Goal: Information Seeking & Learning: Find specific page/section

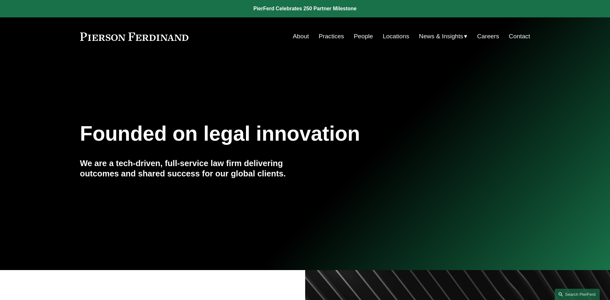
click at [365, 35] on link "People" at bounding box center [363, 36] width 19 height 12
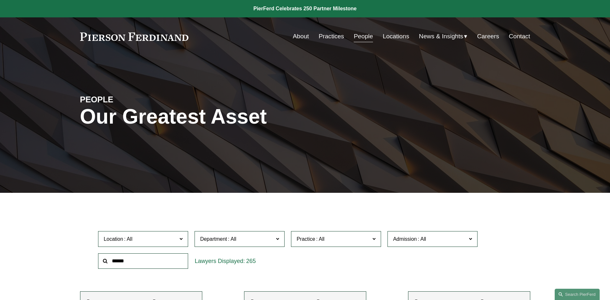
click at [0, 0] on span "News" at bounding box center [0, 0] width 0 height 0
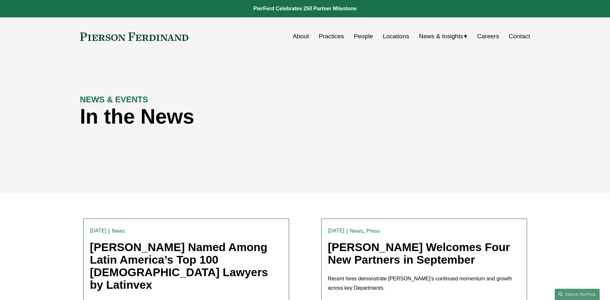
click at [364, 39] on link "People" at bounding box center [363, 36] width 19 height 12
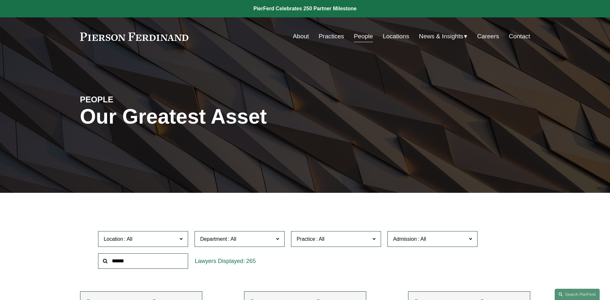
click at [519, 182] on div "PEOPLE Our Greatest Asset" at bounding box center [305, 124] width 610 height 137
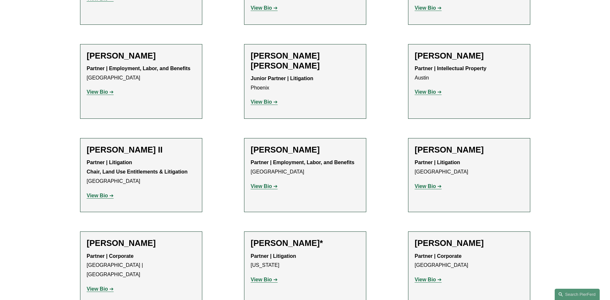
scroll to position [739, 0]
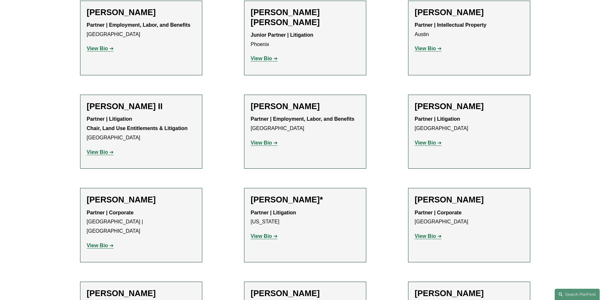
click at [262, 233] on strong "View Bio" at bounding box center [261, 235] width 21 height 5
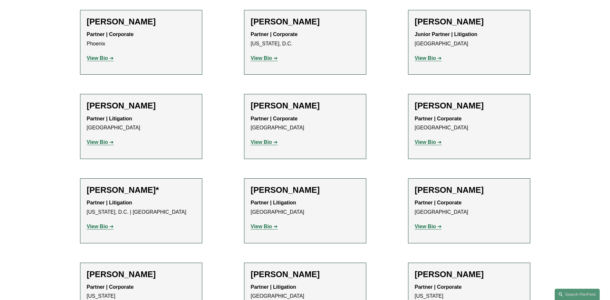
scroll to position [3151, 0]
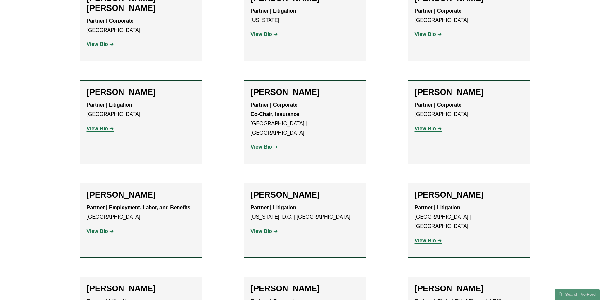
scroll to position [4887, 0]
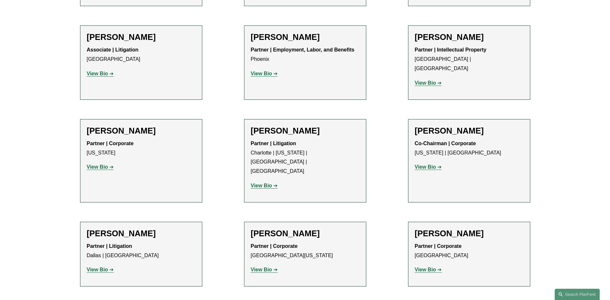
scroll to position [6141, 0]
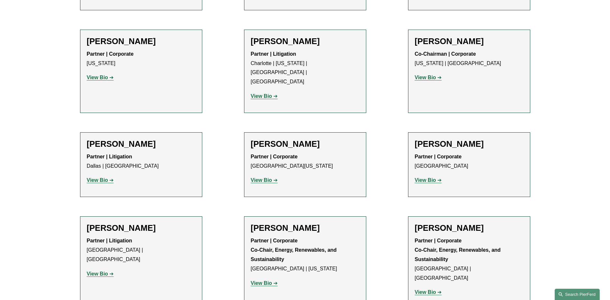
click at [568, 295] on link "Search this site" at bounding box center [577, 293] width 45 height 11
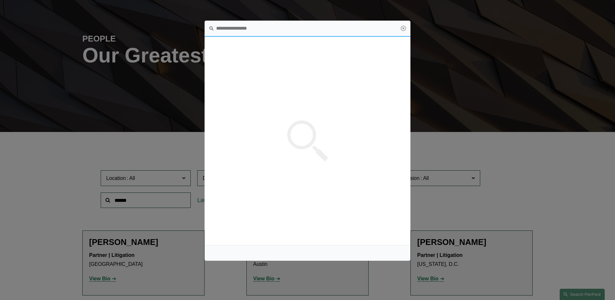
scroll to position [0, 0]
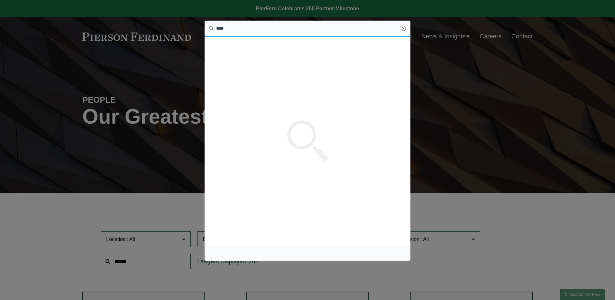
type input "****"
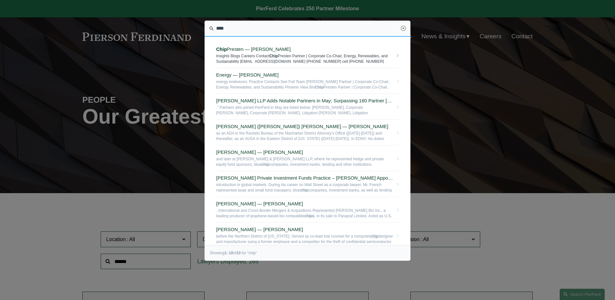
click at [233, 51] on span "Chip Presten — Pierson Ferdinand LLP" at bounding box center [304, 49] width 177 height 6
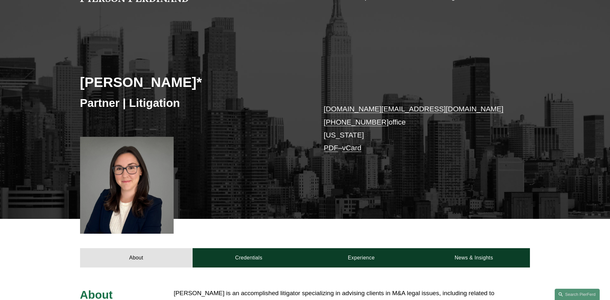
scroll to position [96, 0]
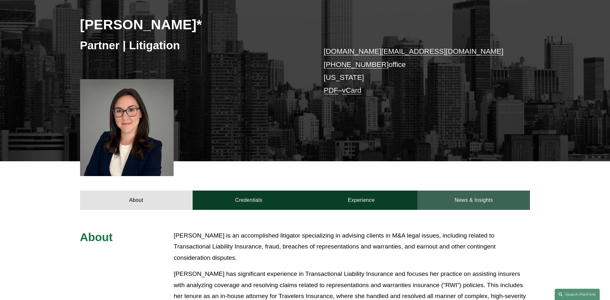
click at [509, 202] on link "News & Insights" at bounding box center [473, 199] width 113 height 19
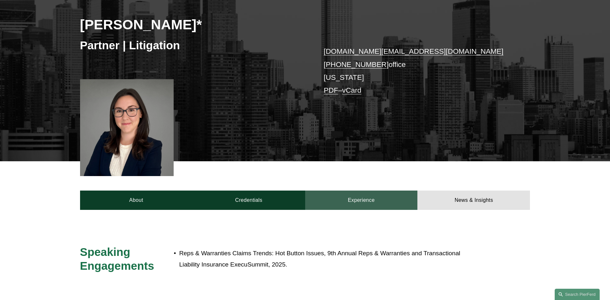
click at [340, 193] on link "Experience" at bounding box center [361, 199] width 113 height 19
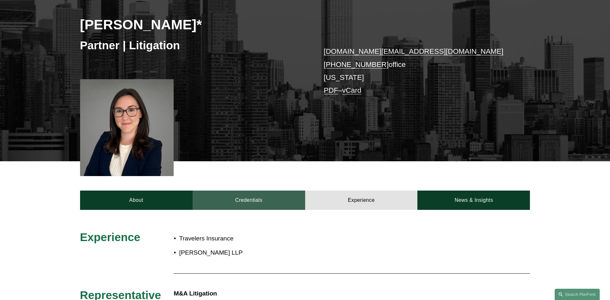
click at [249, 197] on link "Credentials" at bounding box center [249, 199] width 113 height 19
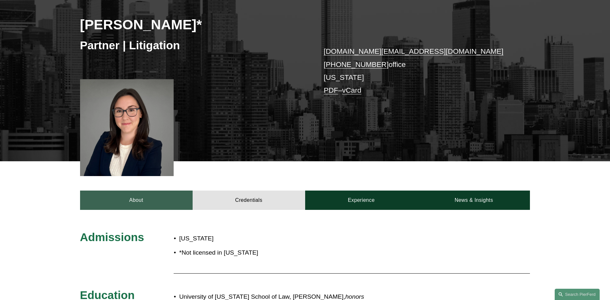
click at [154, 198] on link "About" at bounding box center [136, 199] width 113 height 19
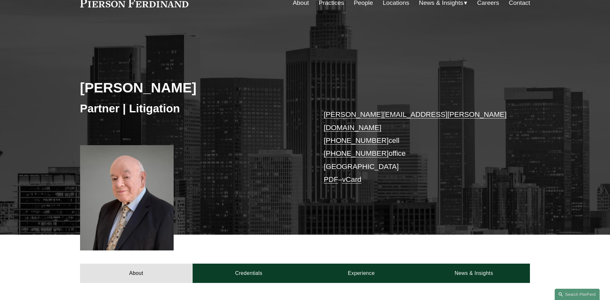
scroll to position [96, 0]
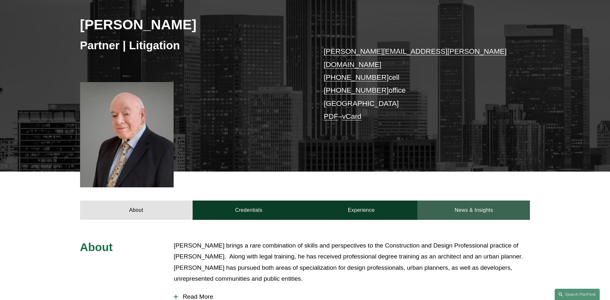
click at [482, 202] on link "News & Insights" at bounding box center [473, 209] width 113 height 19
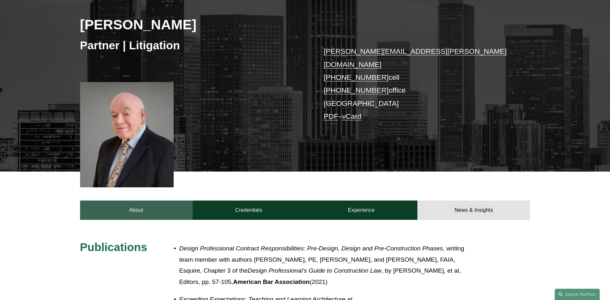
click at [134, 200] on link "About" at bounding box center [136, 209] width 113 height 19
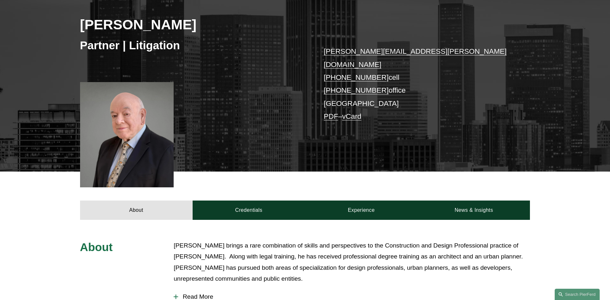
drag, startPoint x: 204, startPoint y: 27, endPoint x: 144, endPoint y: 26, distance: 59.5
click at [144, 26] on h2 "[PERSON_NAME]" at bounding box center [192, 24] width 225 height 17
drag, startPoint x: 144, startPoint y: 26, endPoint x: 238, endPoint y: 53, distance: 97.8
click at [238, 53] on div "Partner | Litigation" at bounding box center [192, 44] width 225 height 19
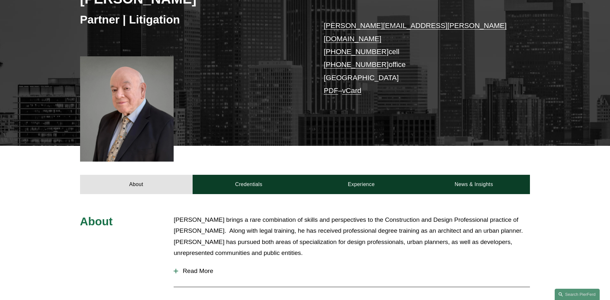
scroll to position [161, 0]
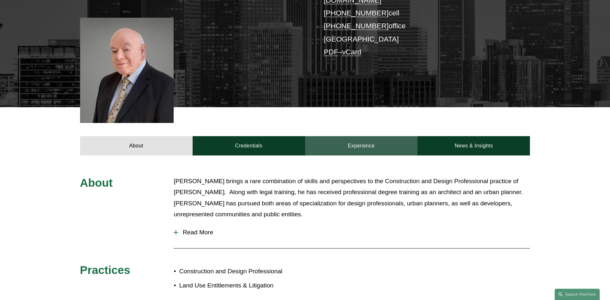
click at [397, 136] on link "Experience" at bounding box center [361, 145] width 113 height 19
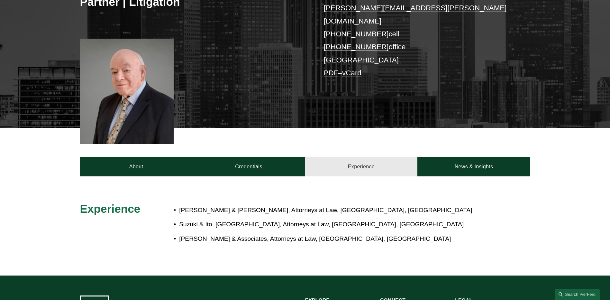
scroll to position [129, 0]
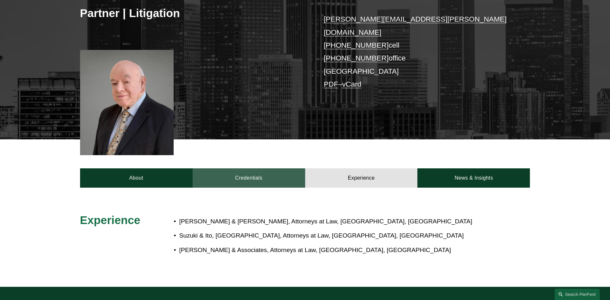
click at [248, 173] on link "Credentials" at bounding box center [249, 177] width 113 height 19
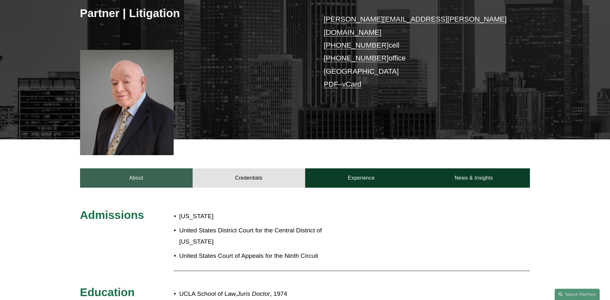
click at [152, 169] on link "About" at bounding box center [136, 177] width 113 height 19
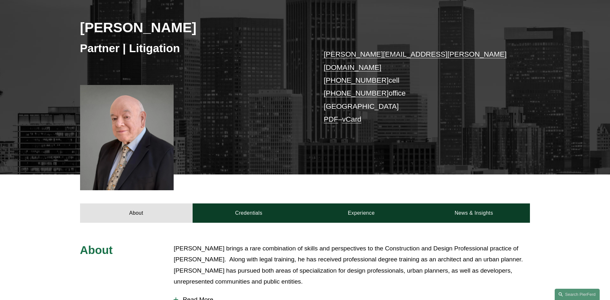
scroll to position [32, 0]
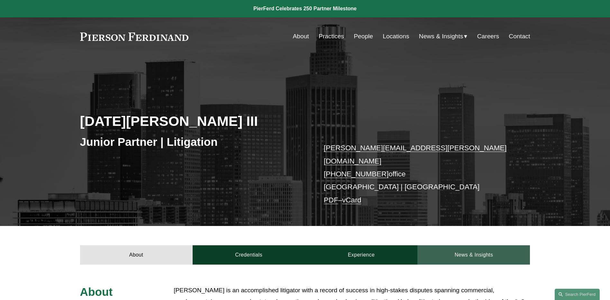
click at [464, 245] on link "News & Insights" at bounding box center [473, 254] width 113 height 19
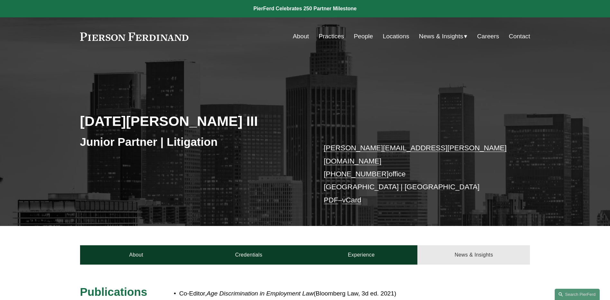
scroll to position [64, 0]
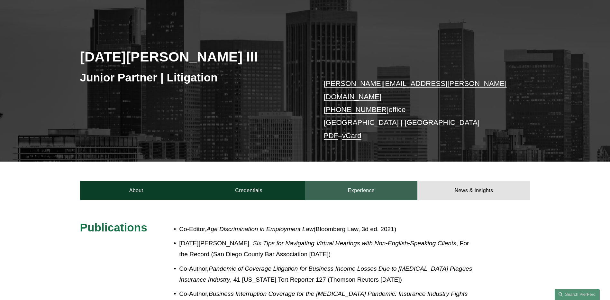
click at [349, 181] on link "Experience" at bounding box center [361, 190] width 113 height 19
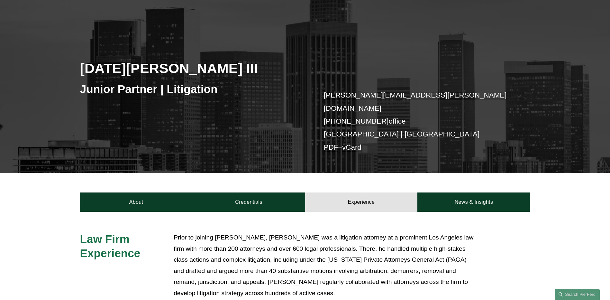
scroll to position [32, 0]
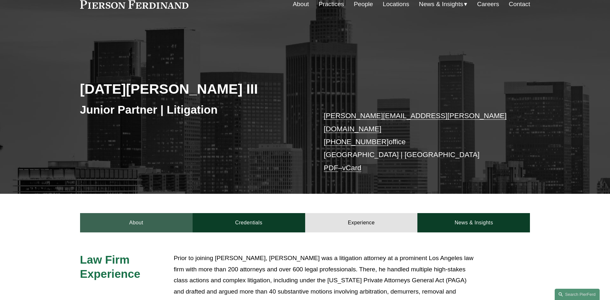
click at [127, 218] on link "About" at bounding box center [136, 222] width 113 height 19
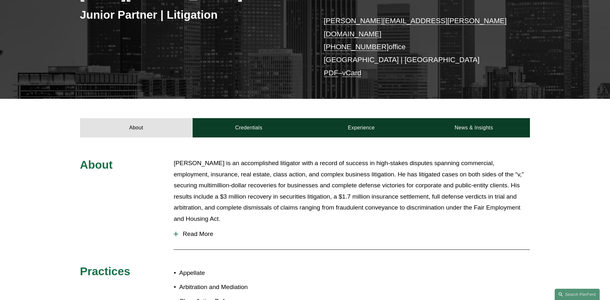
scroll to position [96, 0]
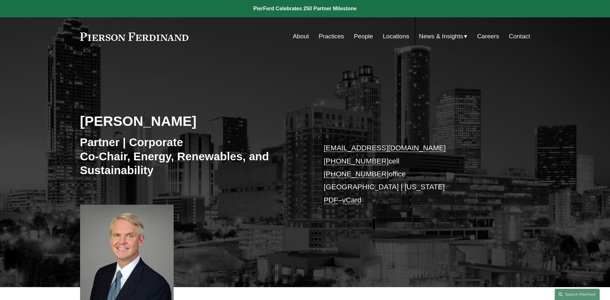
click at [363, 37] on link "People" at bounding box center [363, 36] width 19 height 12
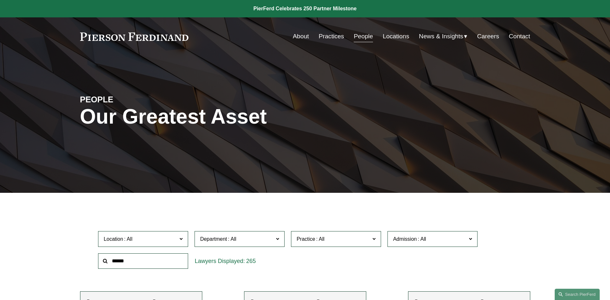
click at [0, 0] on span "News" at bounding box center [0, 0] width 0 height 0
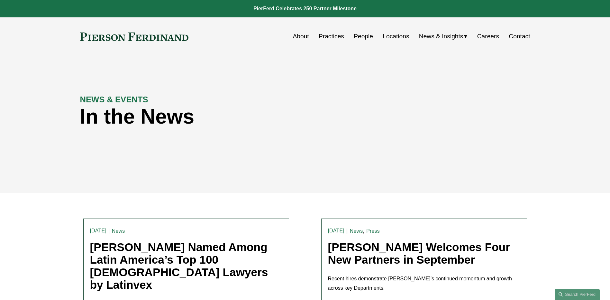
click at [356, 36] on link "People" at bounding box center [363, 36] width 19 height 12
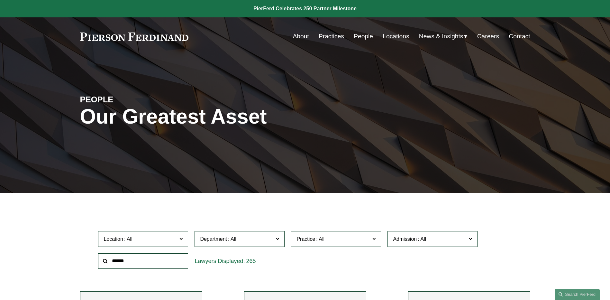
click at [0, 0] on span "News" at bounding box center [0, 0] width 0 height 0
